Goal: Task Accomplishment & Management: Manage account settings

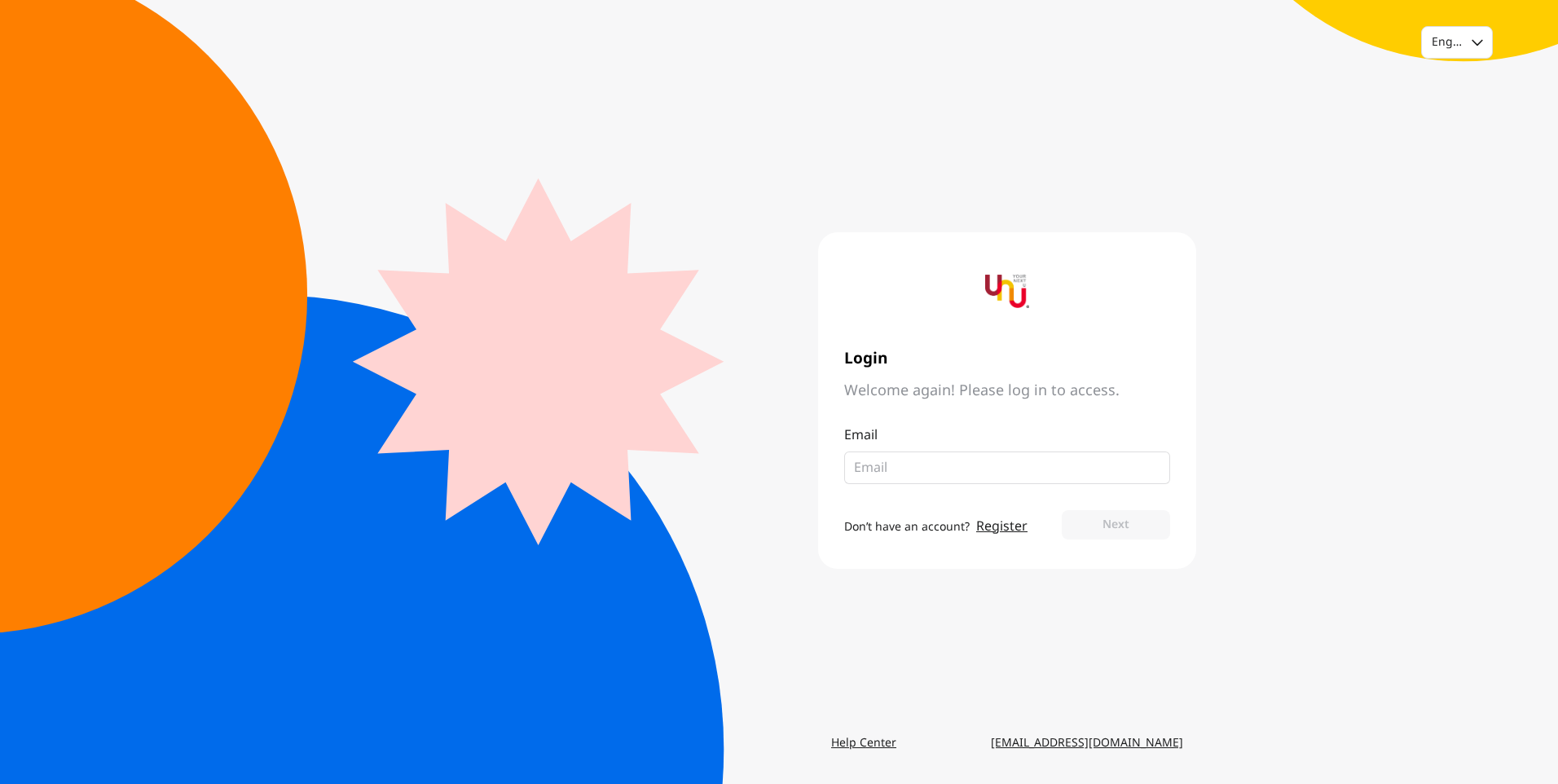
click at [940, 472] on input "email" at bounding box center [1000, 468] width 293 height 19
type input "[EMAIL_ADDRESS][DOMAIN_NAME]"
click at [1120, 524] on button "Next" at bounding box center [1116, 524] width 109 height 29
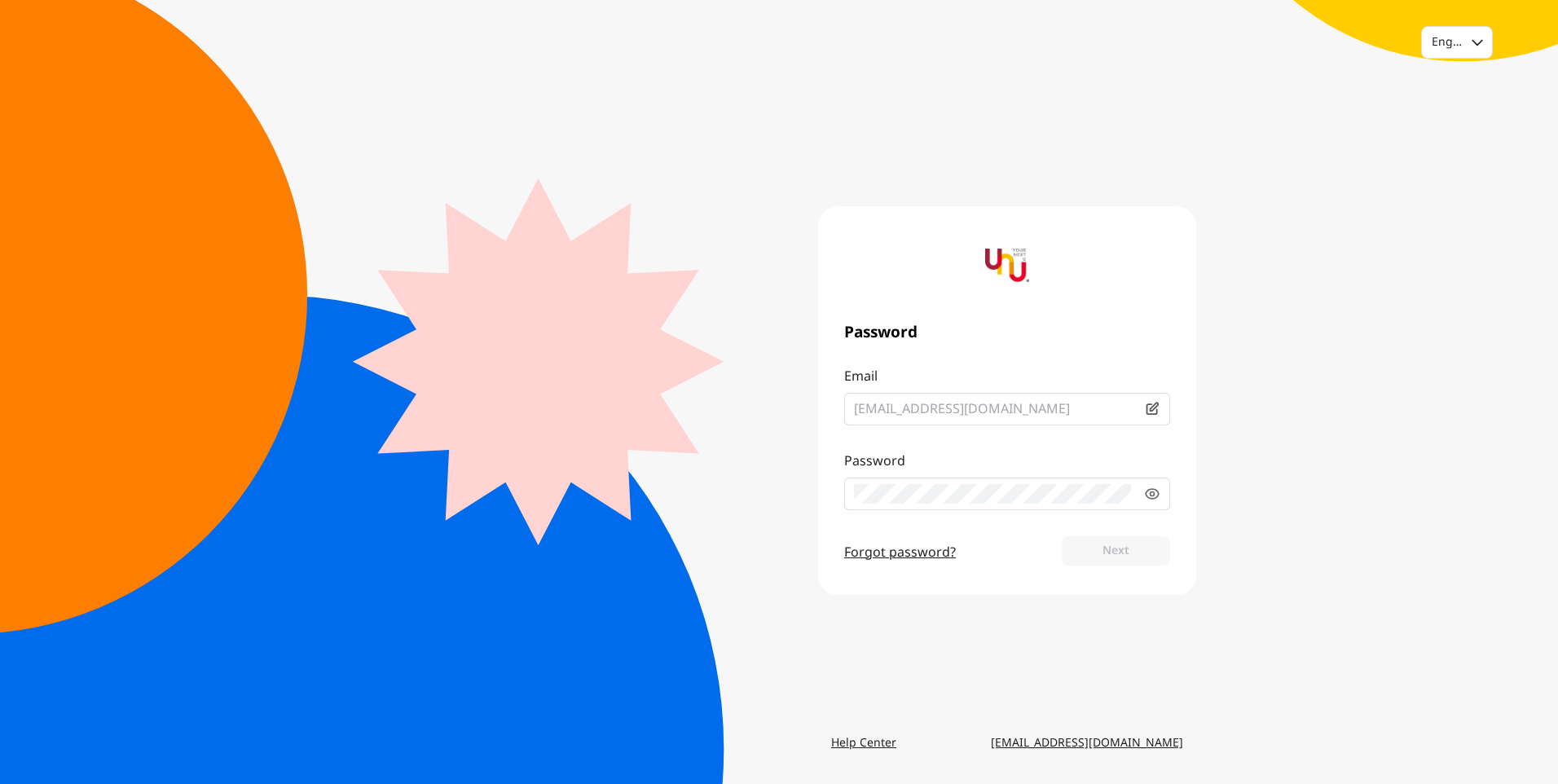
click at [993, 503] on form "Email [EMAIL_ADDRESS][DOMAIN_NAME] Password Forgot password? Next" at bounding box center [1007, 468] width 326 height 202
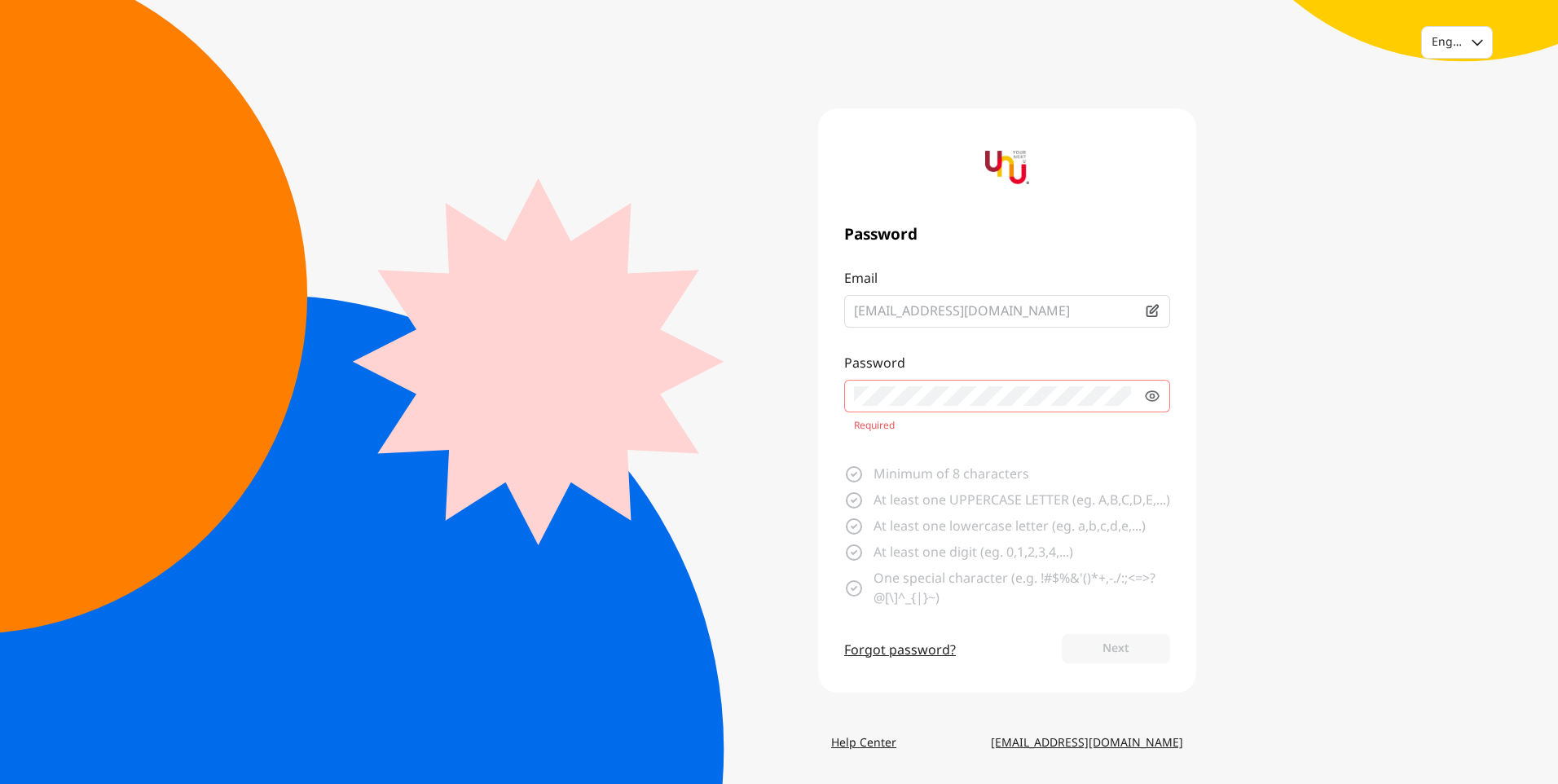
click at [962, 397] on fieldset at bounding box center [1007, 396] width 326 height 33
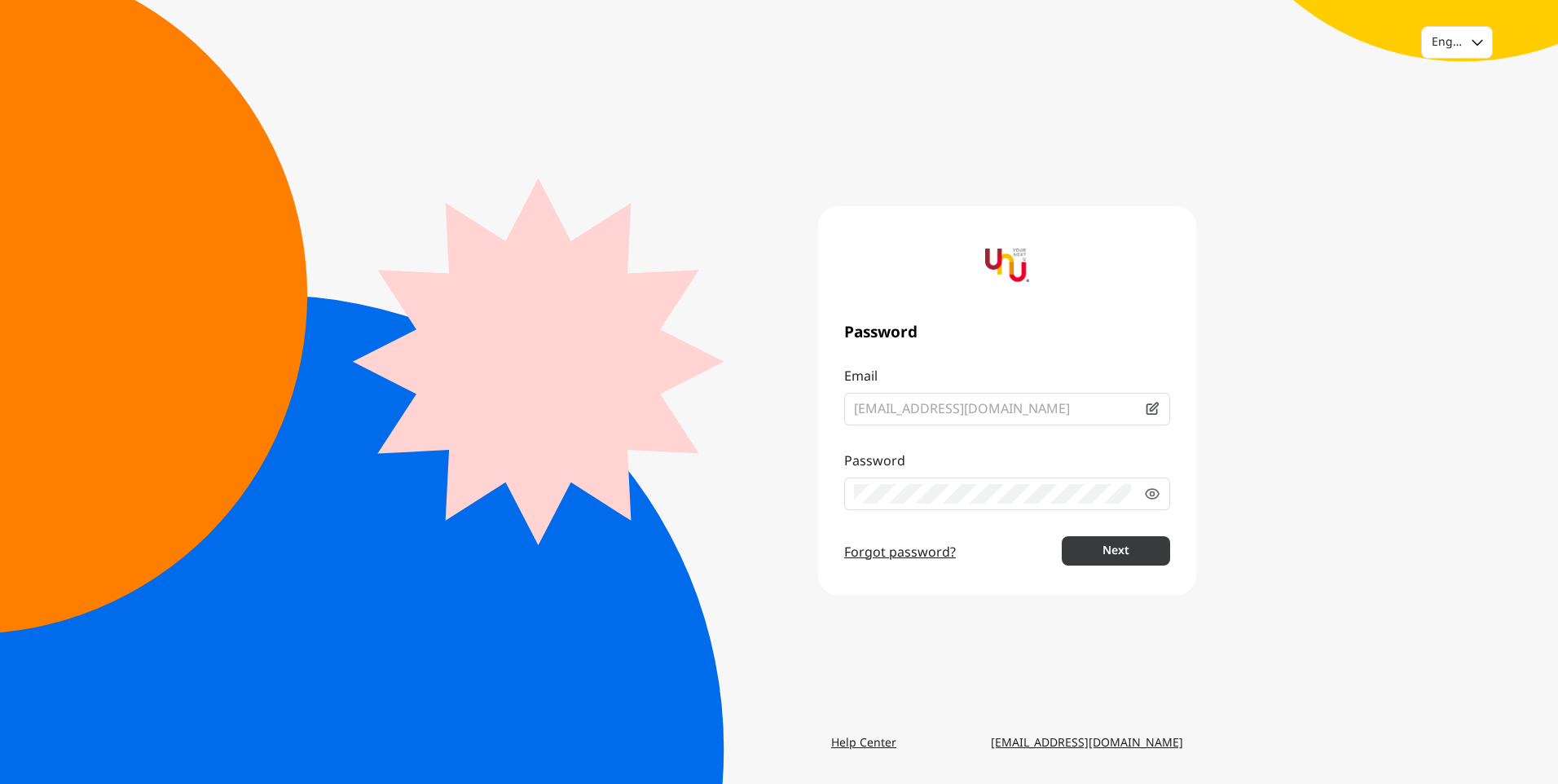
click at [1136, 543] on button "Next" at bounding box center [1116, 550] width 109 height 29
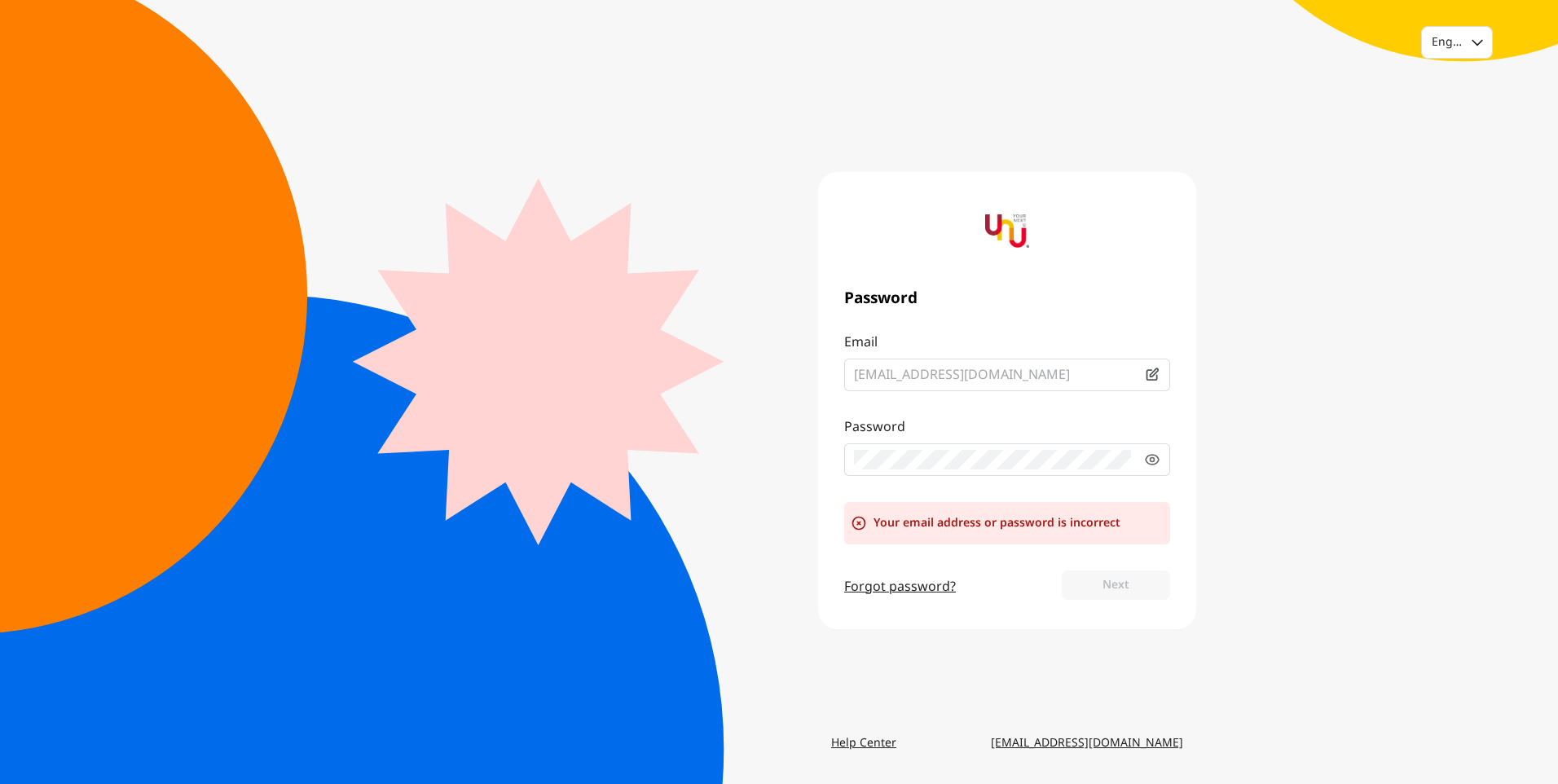
click at [1165, 460] on fieldset at bounding box center [1007, 459] width 326 height 33
click at [1155, 458] on icon at bounding box center [1152, 459] width 4 height 4
click at [815, 463] on div "Password Email [EMAIL_ADDRESS][DOMAIN_NAME] Password Your email address or pass…" at bounding box center [988, 401] width 417 height 458
click at [1158, 453] on icon at bounding box center [1153, 460] width 17 height 17
click at [1111, 580] on button "Next" at bounding box center [1116, 584] width 109 height 29
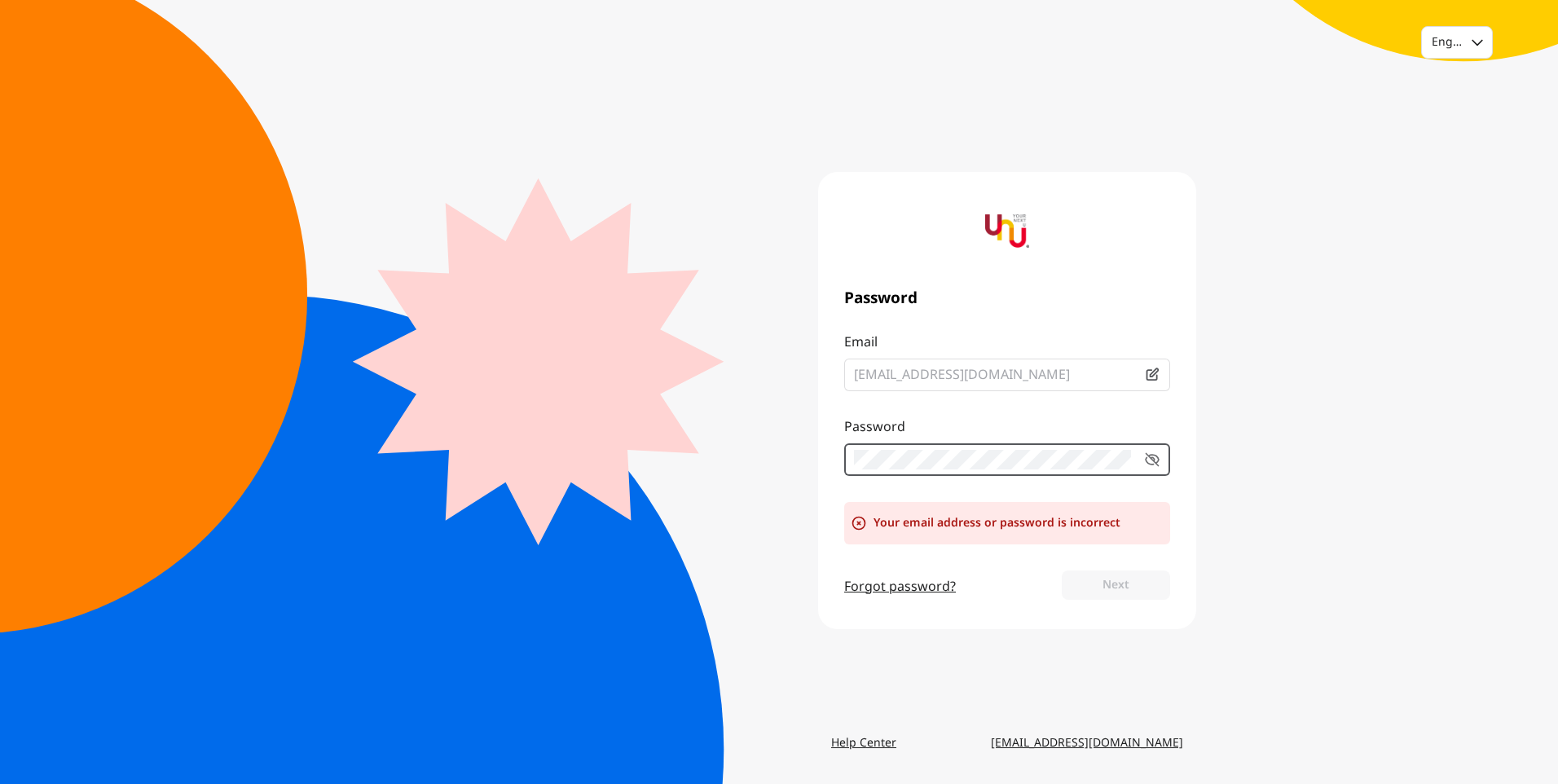
click at [1125, 576] on button "Next" at bounding box center [1116, 584] width 109 height 29
